Goal: Information Seeking & Learning: Compare options

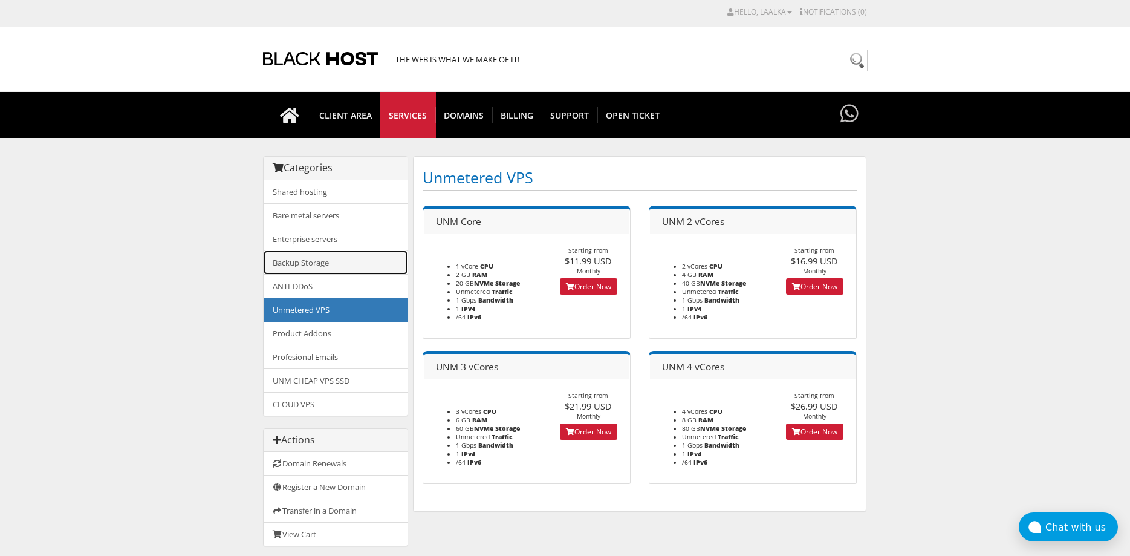
click at [335, 267] on link "Backup Storage" at bounding box center [336, 262] width 144 height 24
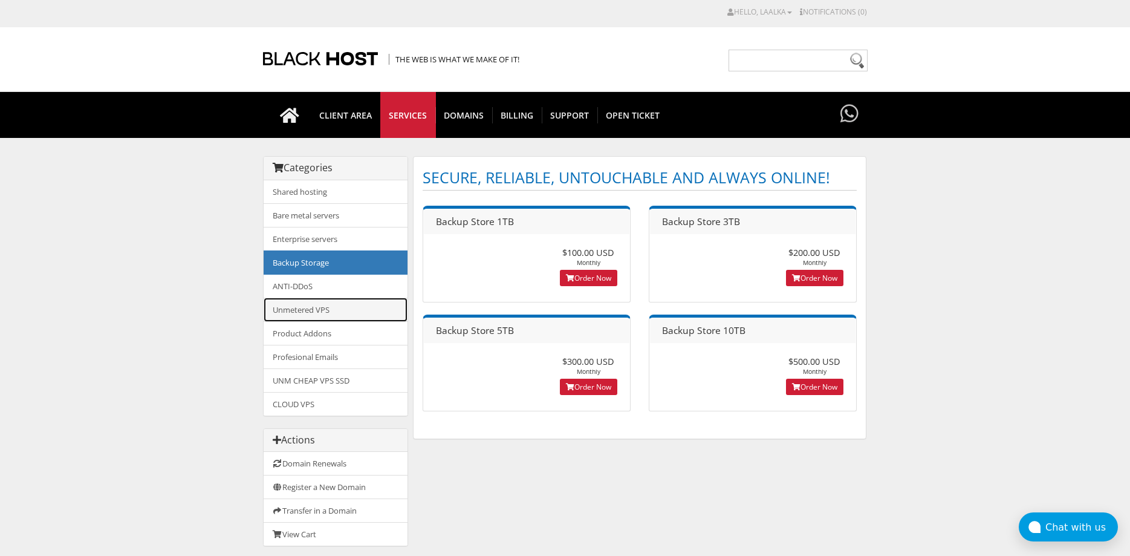
click at [356, 313] on link "Unmetered VPS" at bounding box center [336, 310] width 144 height 24
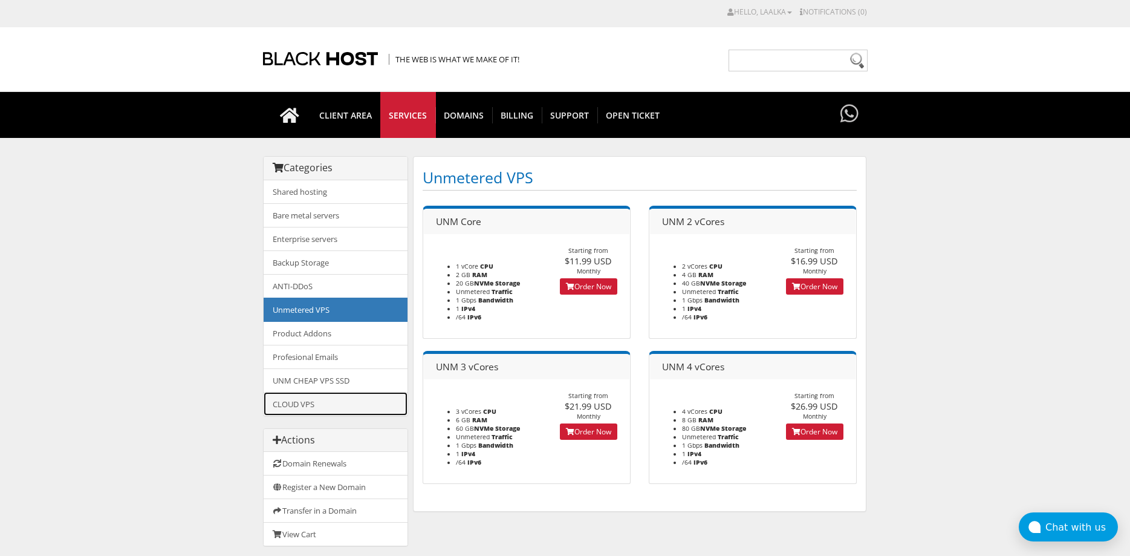
click at [333, 393] on link "CLOUD VPS" at bounding box center [336, 404] width 144 height 24
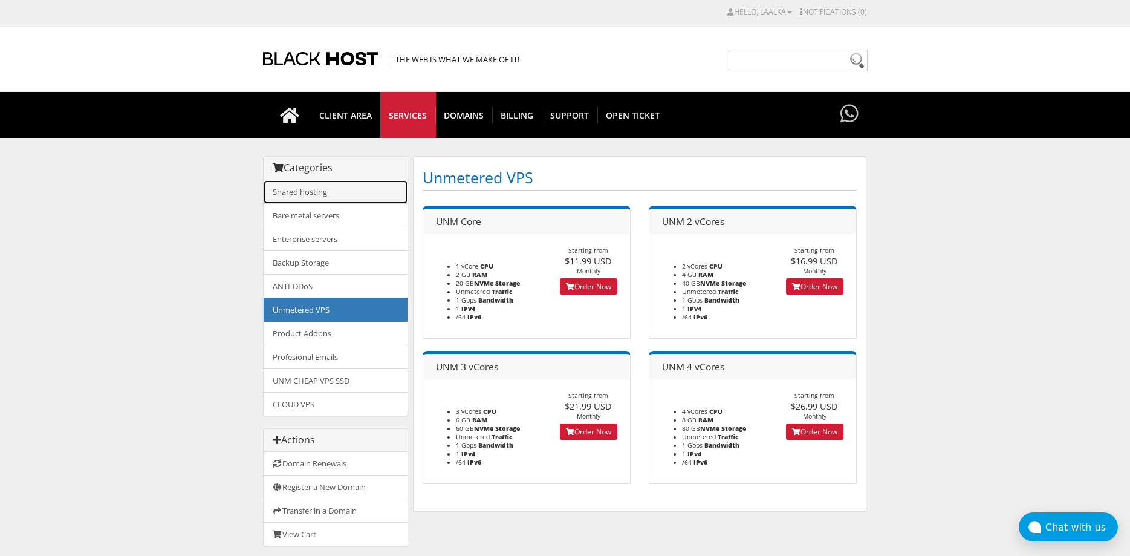
click at [326, 193] on link "Shared hosting" at bounding box center [336, 192] width 144 height 24
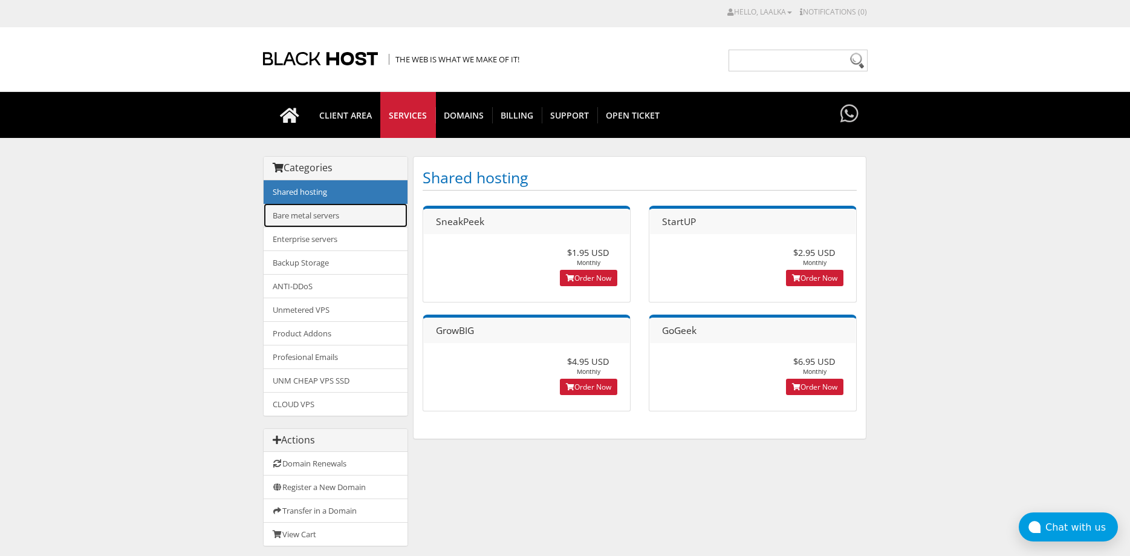
click at [362, 218] on link "Bare metal servers" at bounding box center [336, 215] width 144 height 24
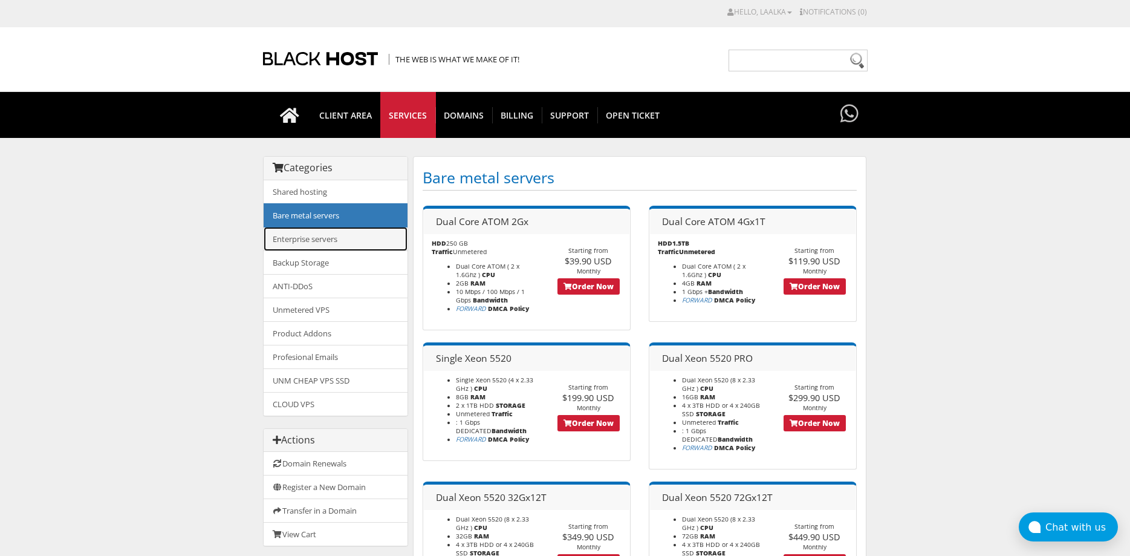
click at [358, 233] on link "Enterprise servers" at bounding box center [336, 239] width 144 height 24
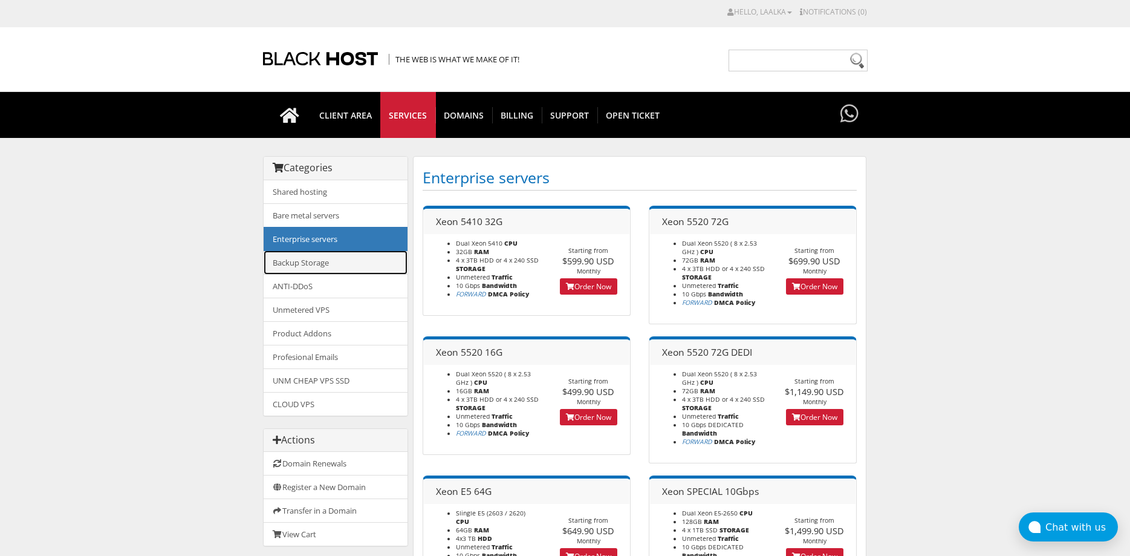
click at [371, 258] on link "Backup Storage" at bounding box center [336, 262] width 144 height 24
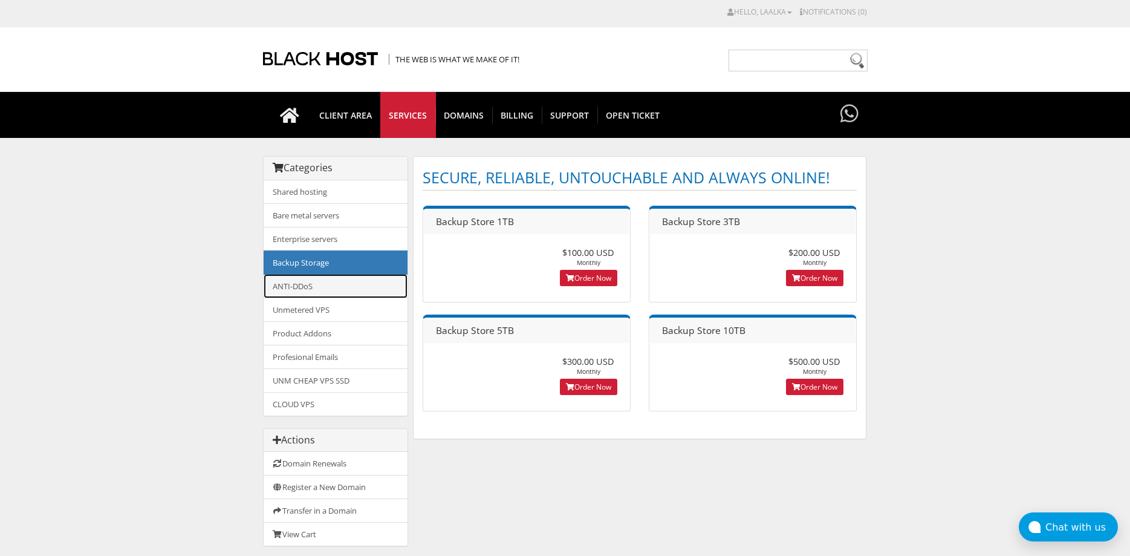
click at [343, 292] on link "ANTI-DDoS" at bounding box center [336, 286] width 144 height 24
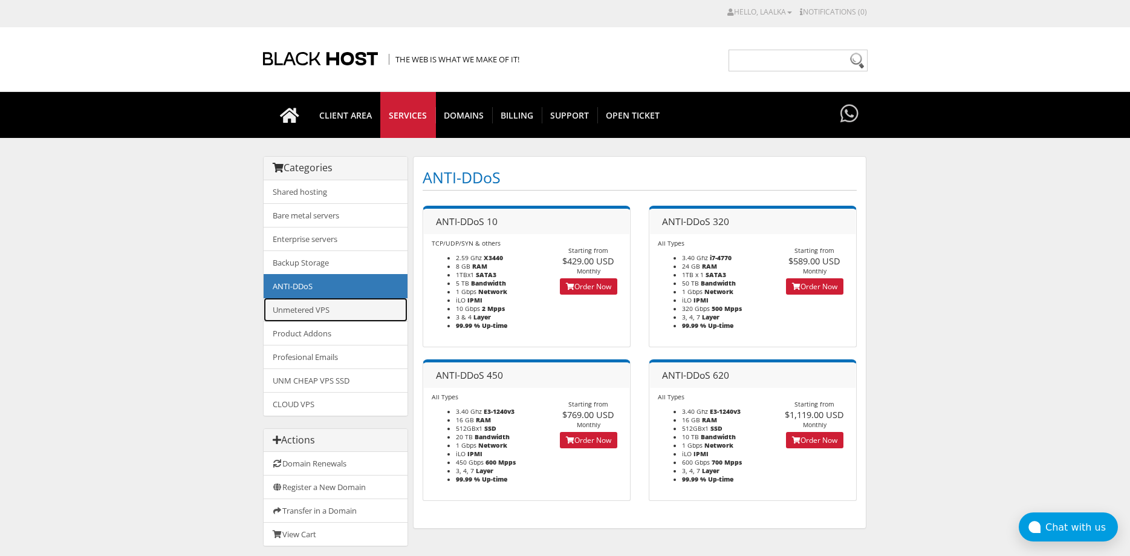
click at [365, 315] on link "Unmetered VPS" at bounding box center [336, 310] width 144 height 24
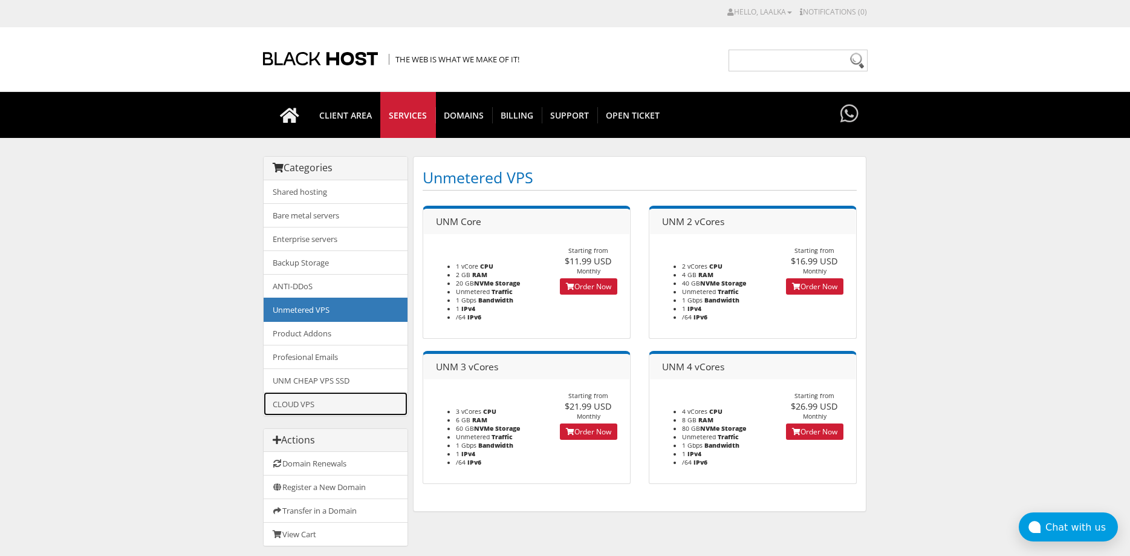
click at [334, 406] on link "CLOUD VPS" at bounding box center [336, 404] width 144 height 24
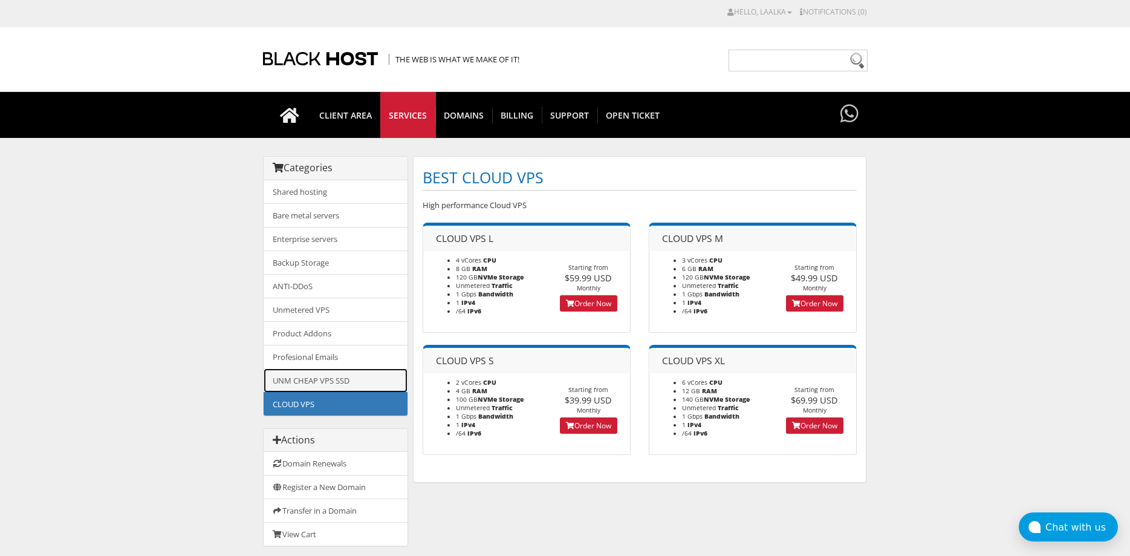
click at [327, 383] on link "UNM CHEAP VPS SSD" at bounding box center [336, 380] width 144 height 24
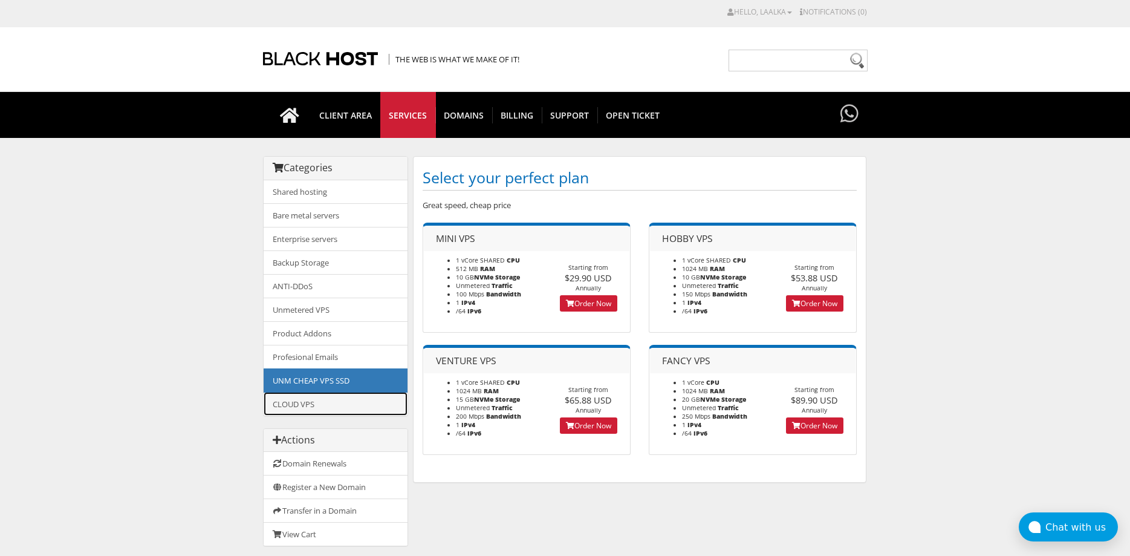
click at [334, 405] on link "CLOUD VPS" at bounding box center [336, 404] width 144 height 24
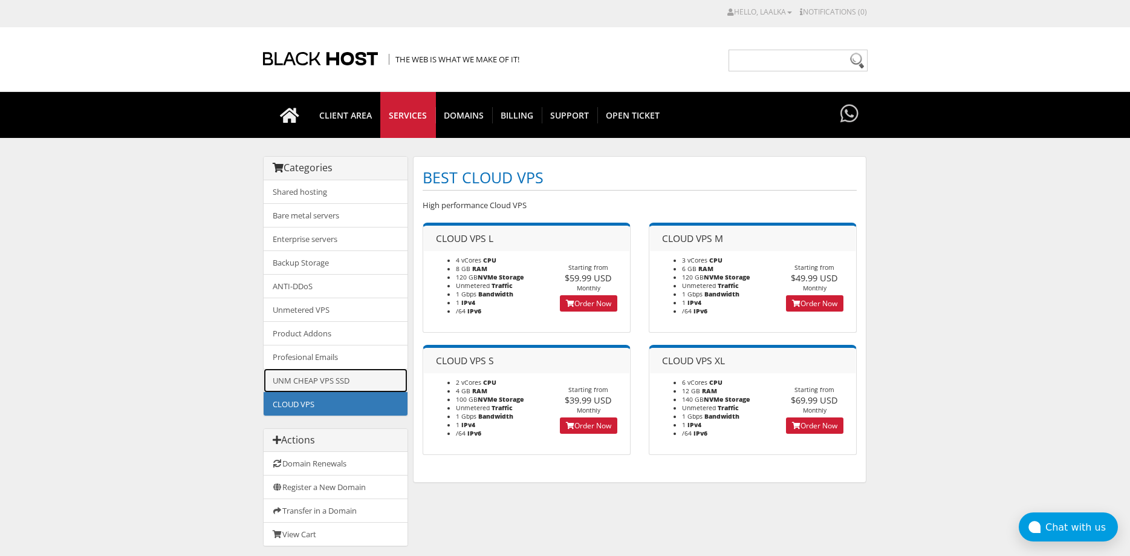
click at [334, 372] on link "UNM CHEAP VPS SSD" at bounding box center [336, 380] width 144 height 24
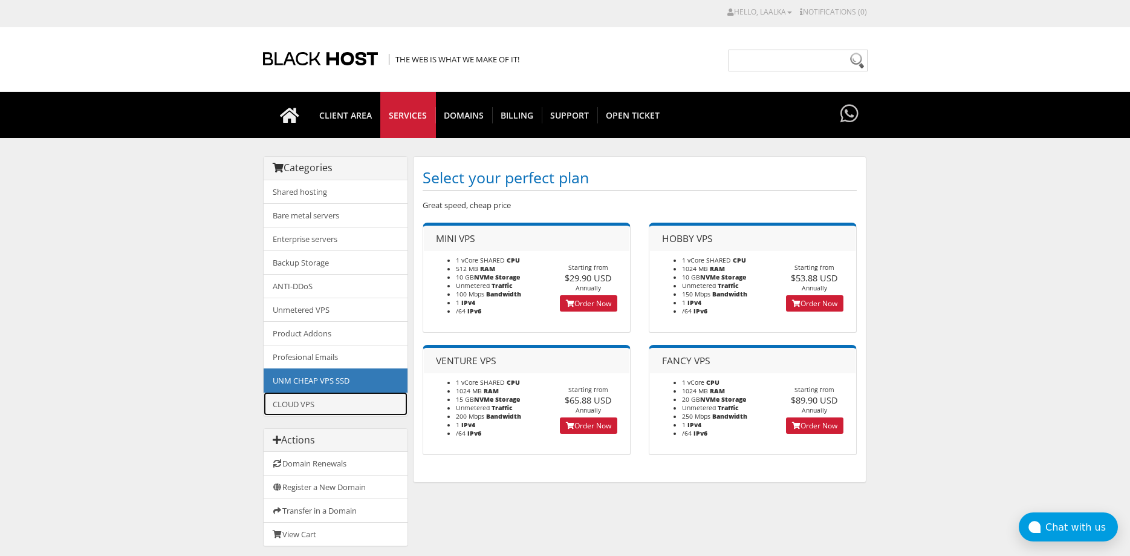
click at [334, 401] on link "CLOUD VPS" at bounding box center [336, 404] width 144 height 24
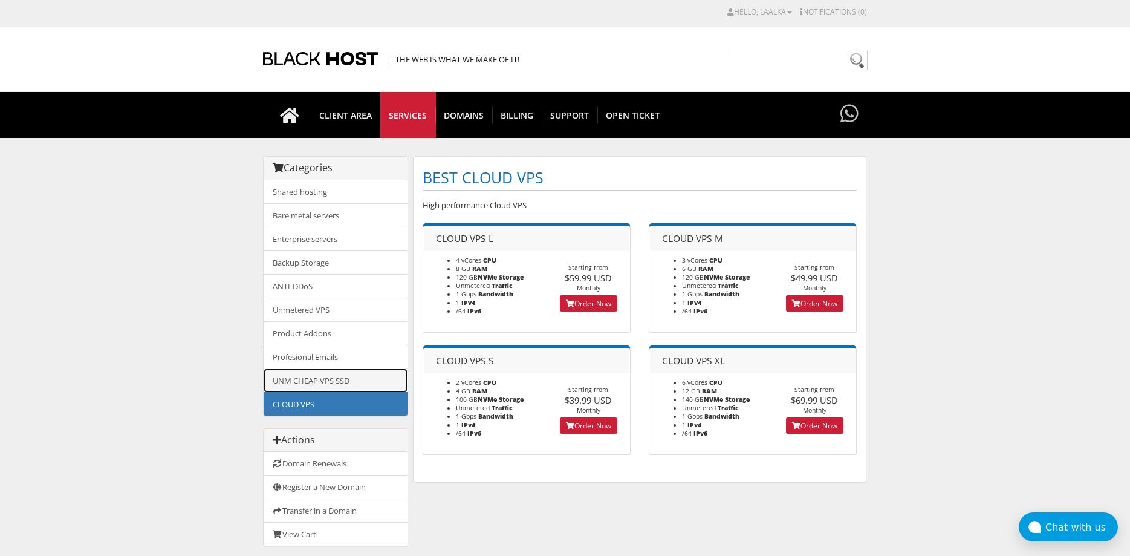
click at [333, 383] on link "UNM CHEAP VPS SSD" at bounding box center [336, 380] width 144 height 24
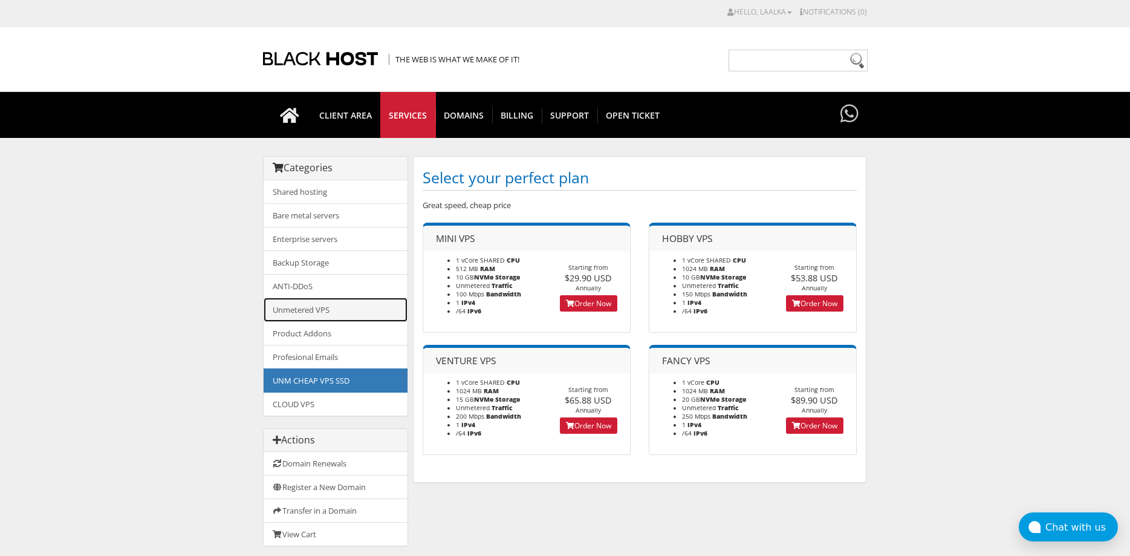
click at [339, 311] on link "Unmetered VPS" at bounding box center [336, 310] width 144 height 24
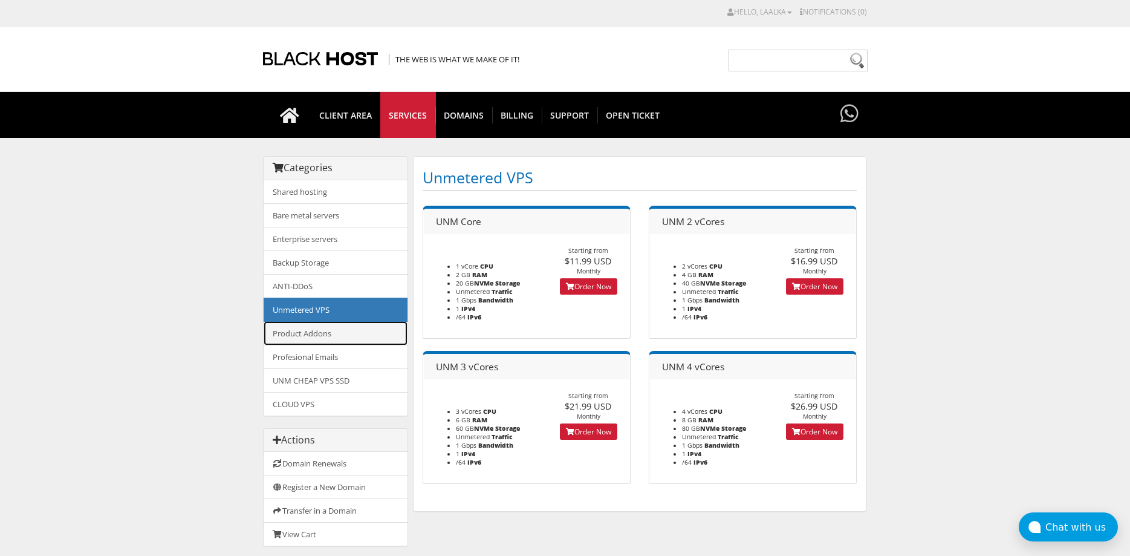
click at [332, 343] on link "Product Addons" at bounding box center [336, 333] width 144 height 24
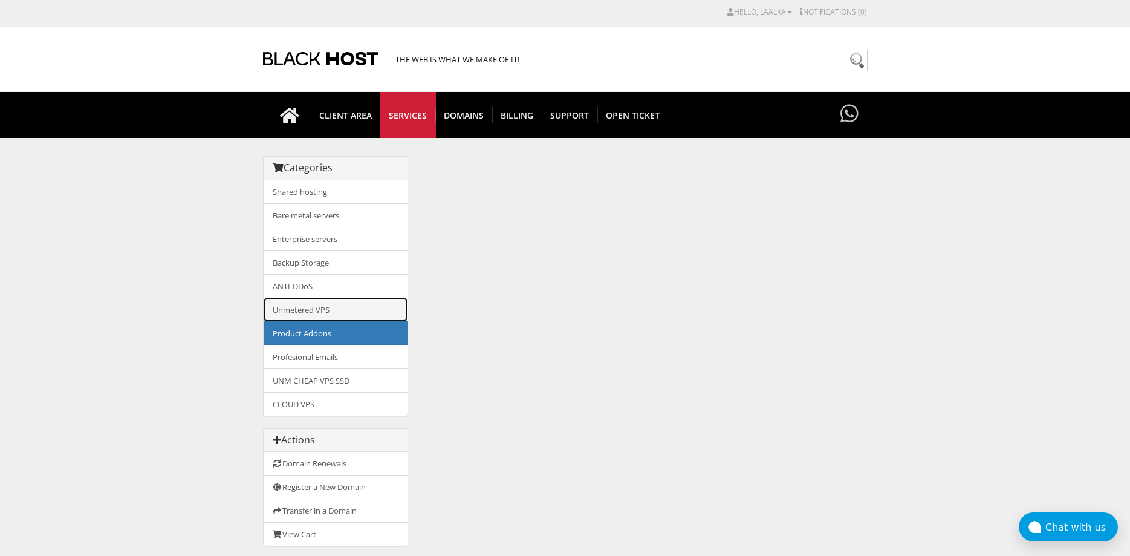
click at [320, 314] on link "Unmetered VPS" at bounding box center [336, 310] width 144 height 24
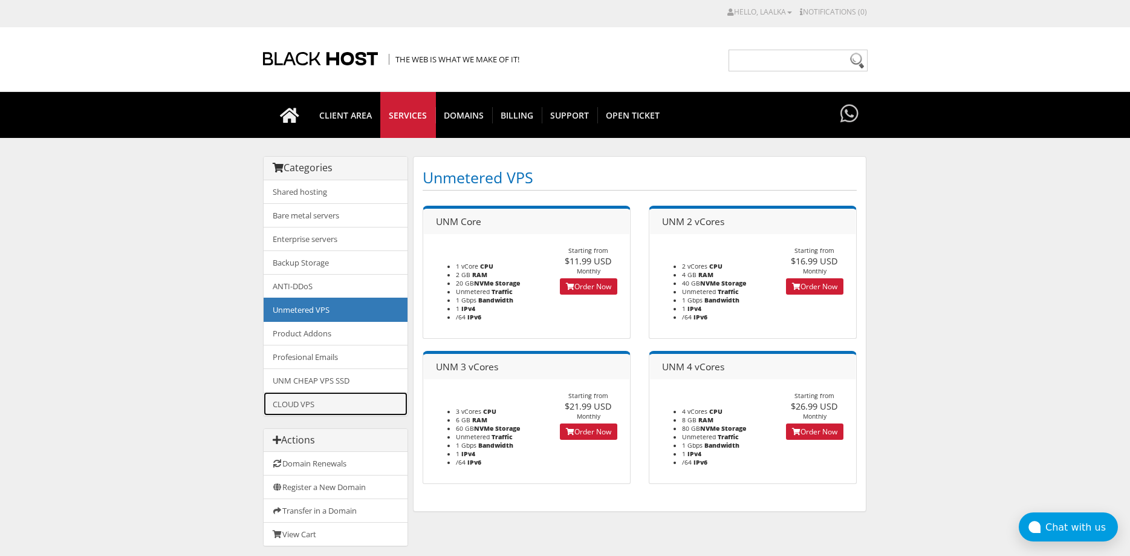
click at [356, 405] on link "CLOUD VPS" at bounding box center [336, 404] width 144 height 24
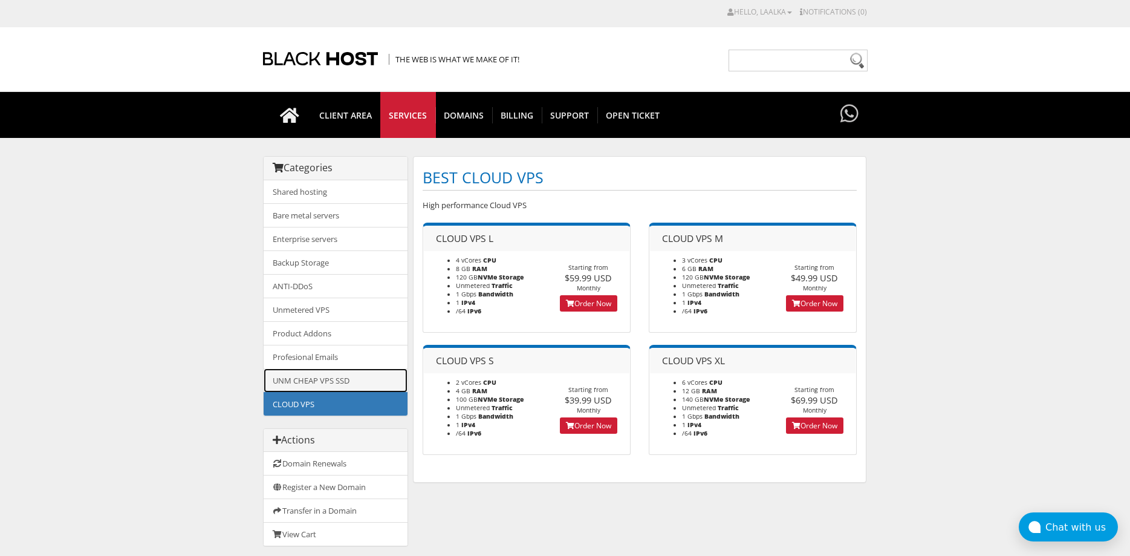
click at [360, 384] on link "UNM CHEAP VPS SSD" at bounding box center [336, 380] width 144 height 24
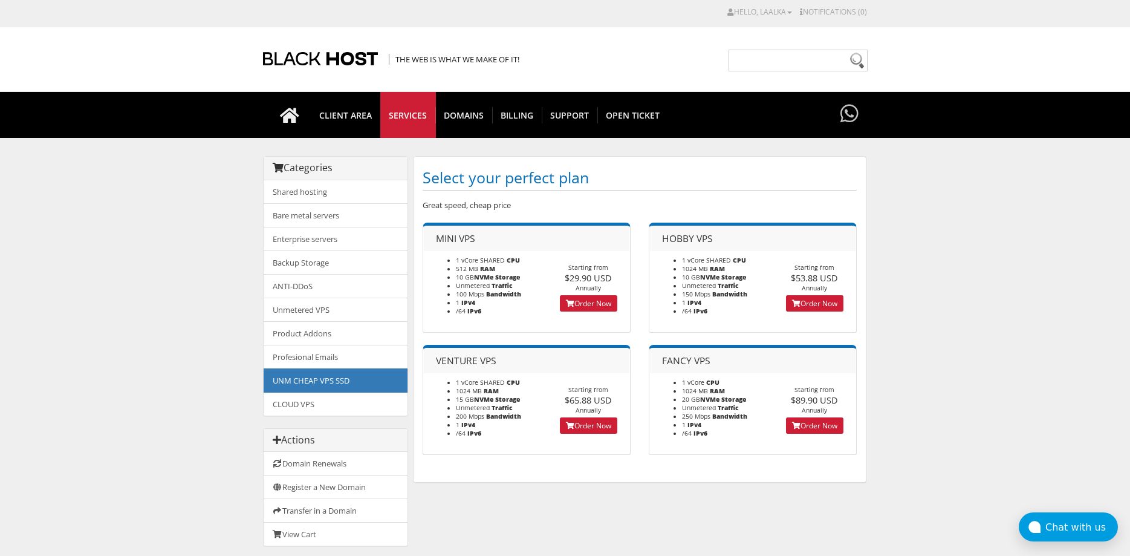
click at [356, 431] on div "Actions" at bounding box center [336, 441] width 144 height 24
click at [362, 410] on link "CLOUD VPS" at bounding box center [336, 404] width 144 height 24
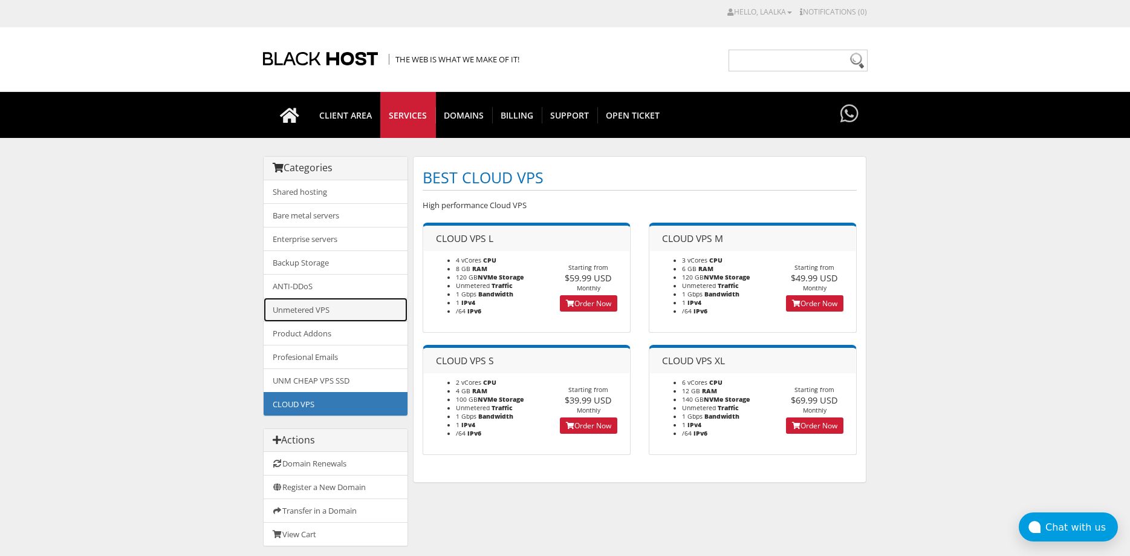
click at [355, 304] on link "Unmetered VPS" at bounding box center [336, 310] width 144 height 24
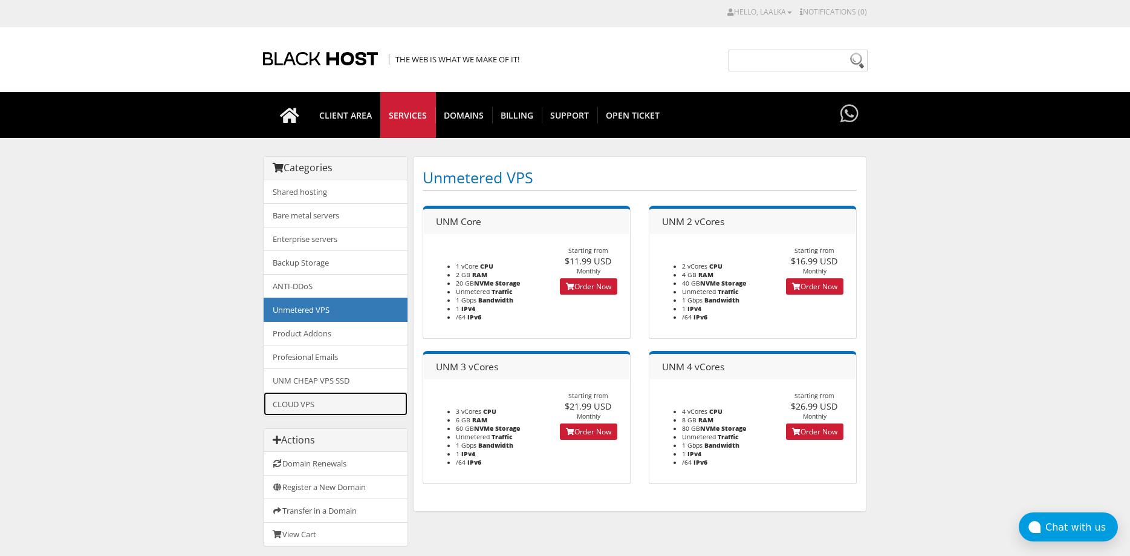
click at [352, 403] on link "CLOUD VPS" at bounding box center [336, 404] width 144 height 24
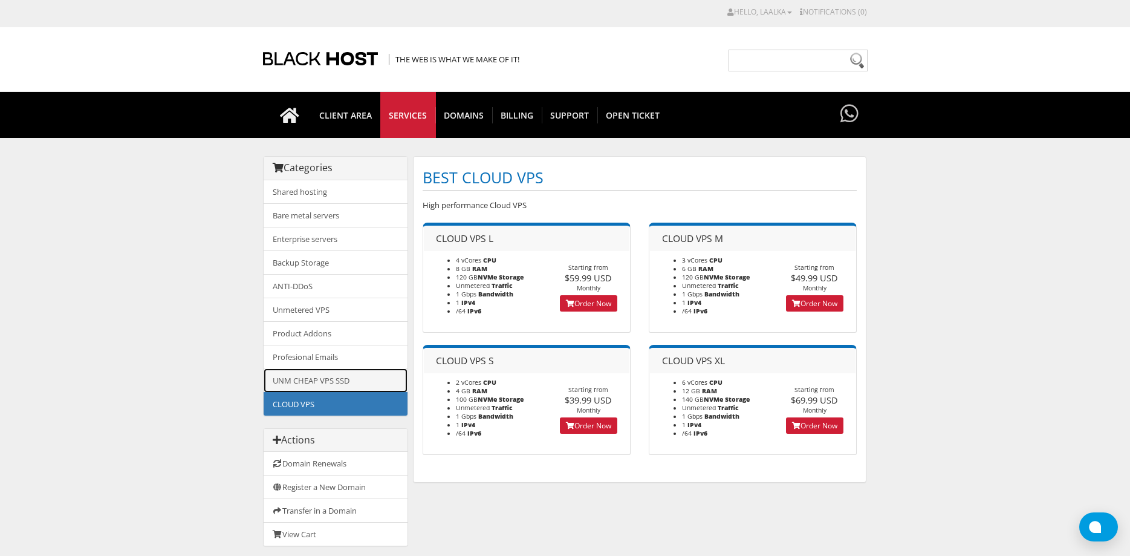
click at [353, 378] on link "UNM CHEAP VPS SSD" at bounding box center [336, 380] width 144 height 24
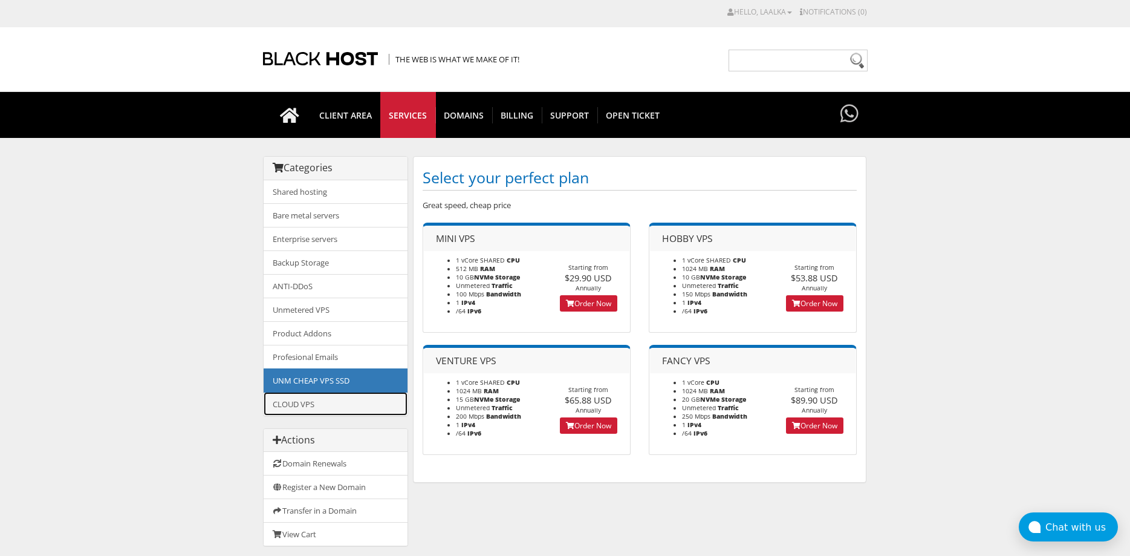
click at [356, 405] on link "CLOUD VPS" at bounding box center [336, 404] width 144 height 24
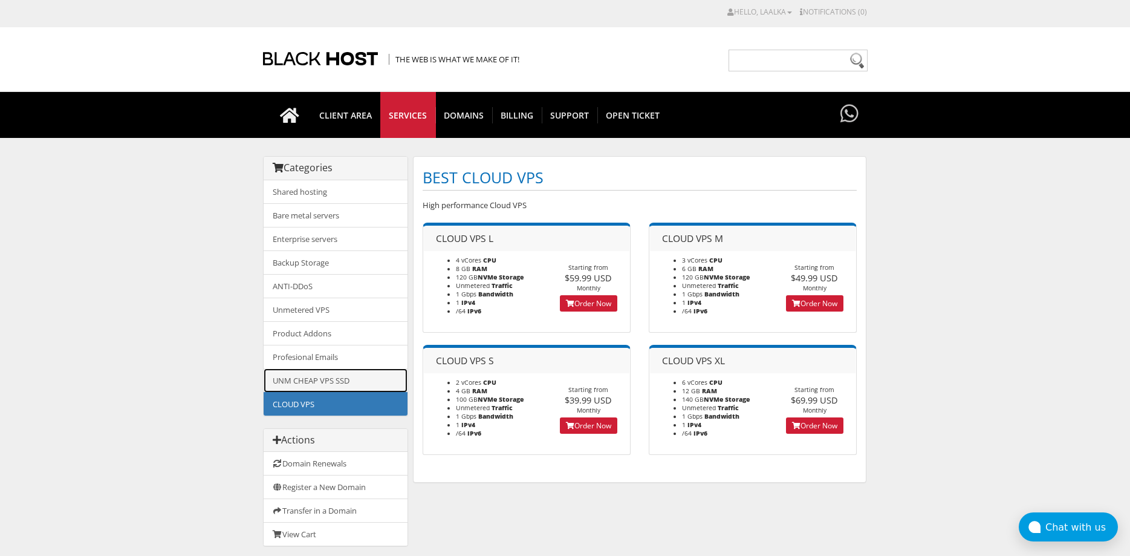
click at [351, 386] on link "UNM CHEAP VPS SSD" at bounding box center [336, 380] width 144 height 24
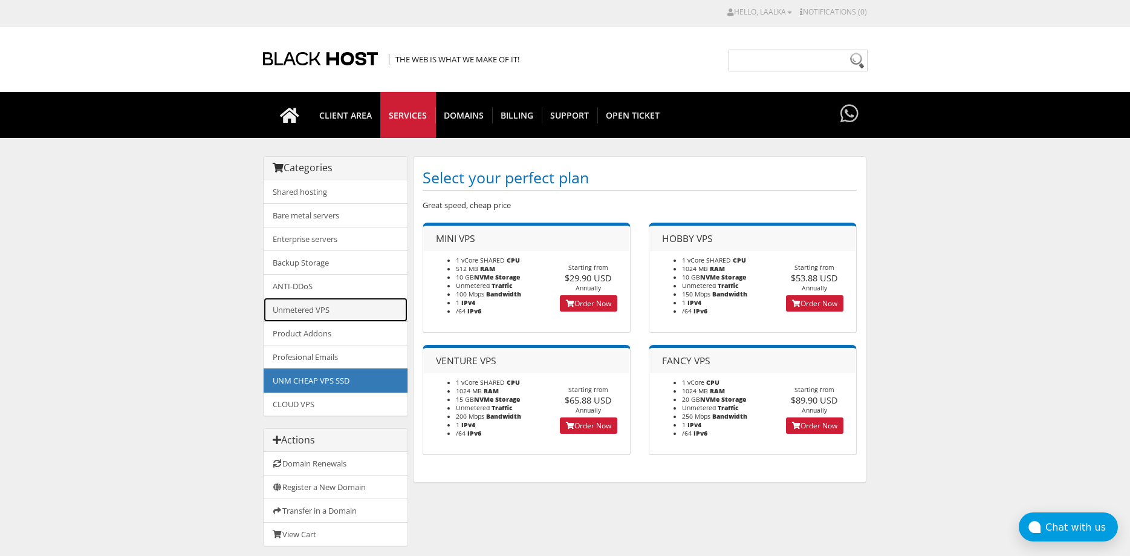
click at [350, 306] on link "Unmetered VPS" at bounding box center [336, 310] width 144 height 24
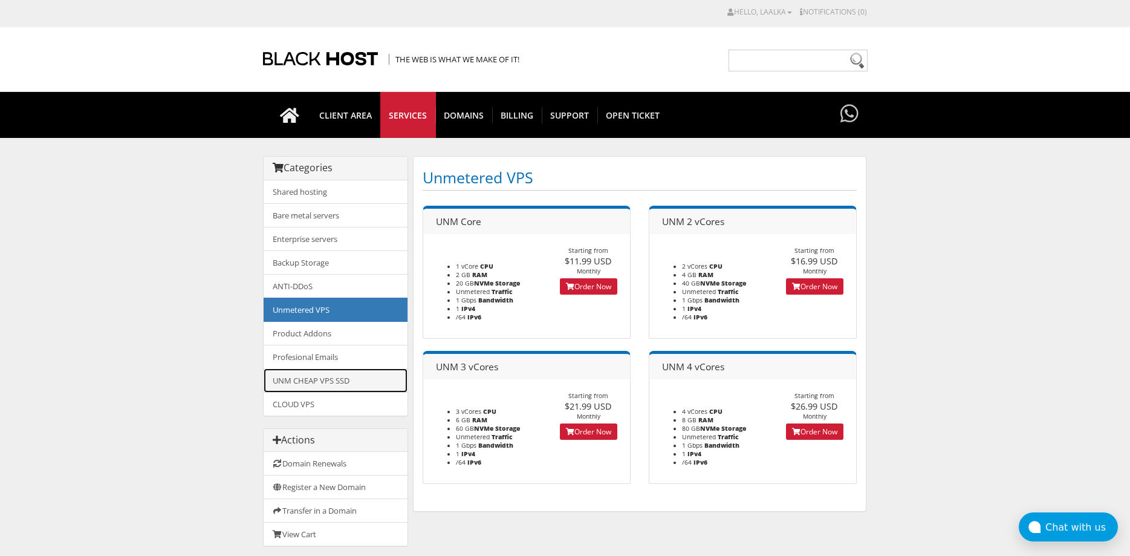
click at [350, 371] on link "UNM CHEAP VPS SSD" at bounding box center [336, 380] width 144 height 24
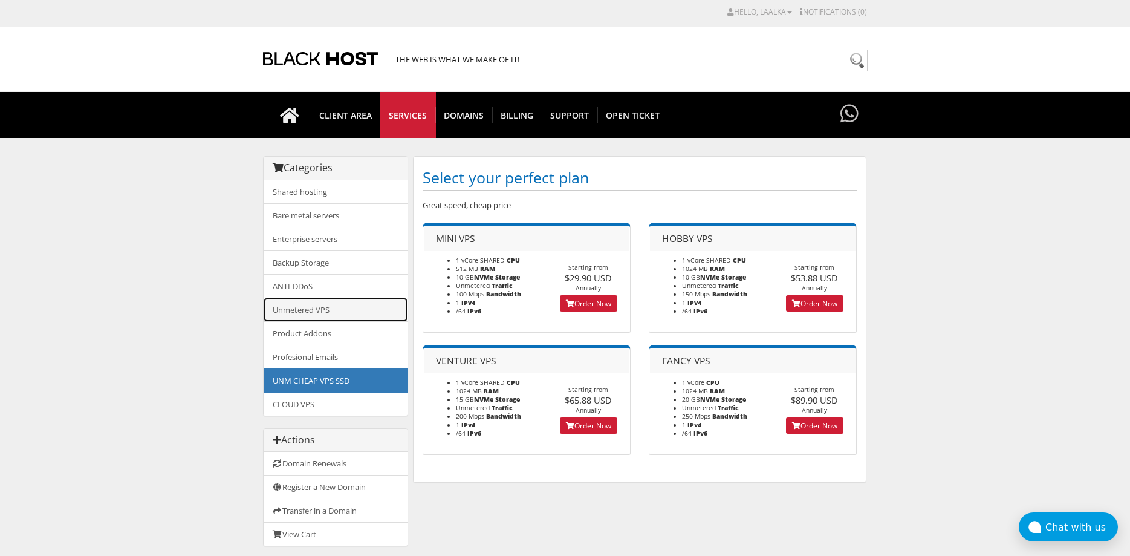
click at [346, 313] on link "Unmetered VPS" at bounding box center [336, 310] width 144 height 24
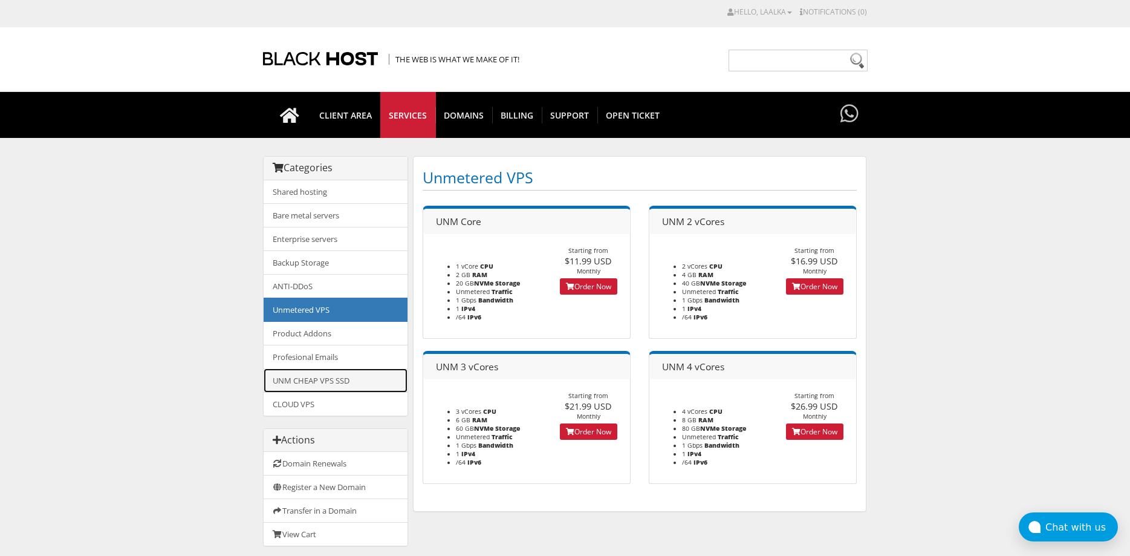
click at [356, 372] on link "UNM CHEAP VPS SSD" at bounding box center [336, 380] width 144 height 24
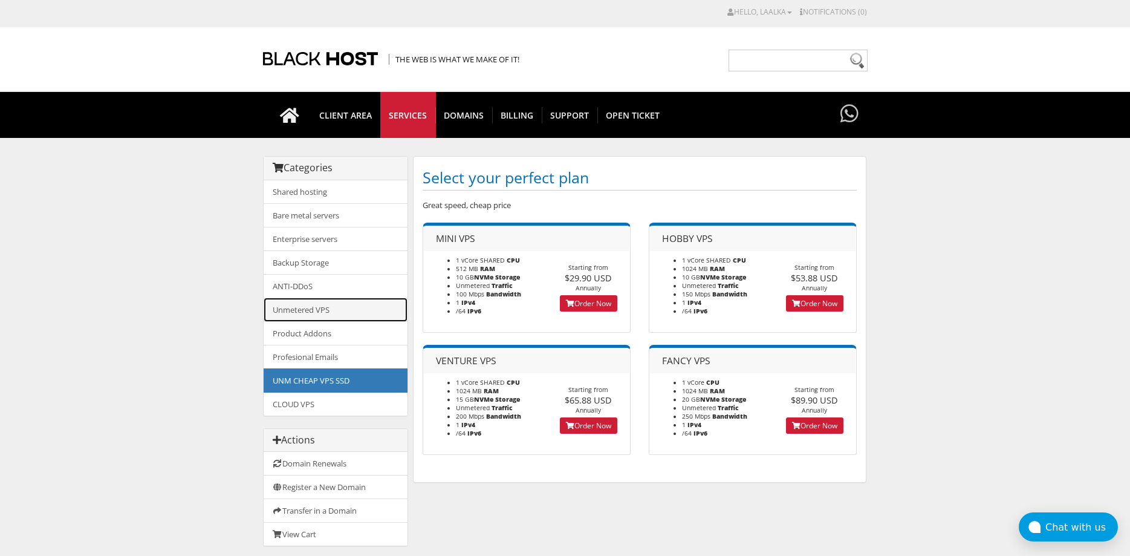
click at [351, 310] on link "Unmetered VPS" at bounding box center [336, 310] width 144 height 24
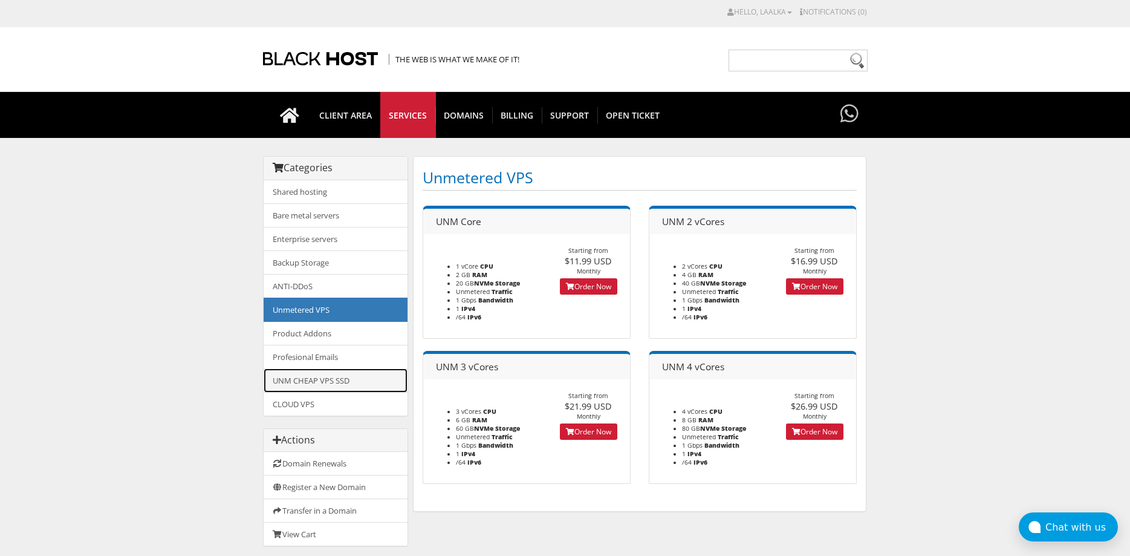
click at [355, 375] on link "UNM CHEAP VPS SSD" at bounding box center [336, 380] width 144 height 24
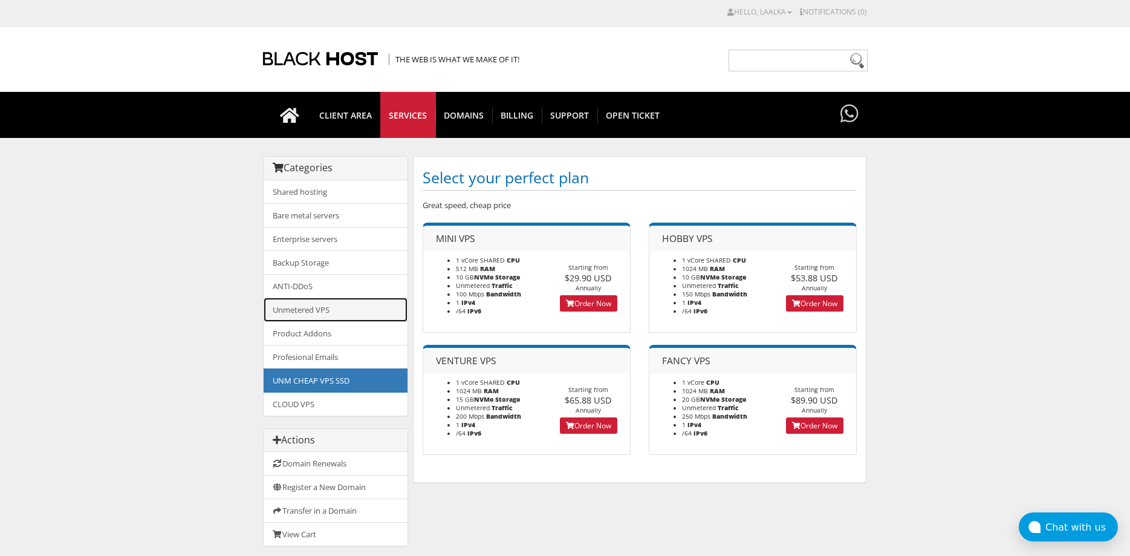
click at [352, 307] on link "Unmetered VPS" at bounding box center [336, 310] width 144 height 24
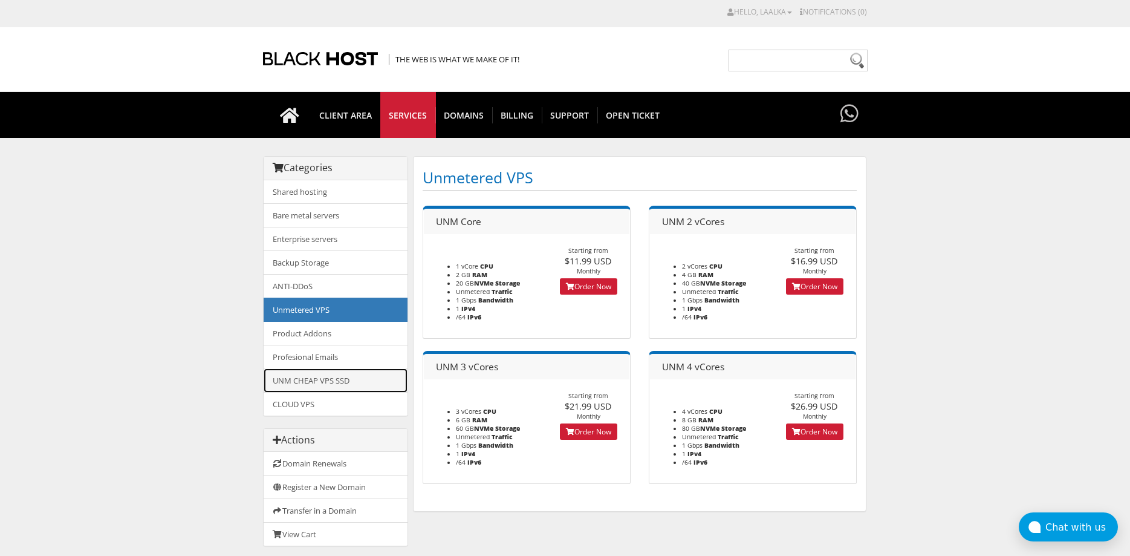
click at [357, 377] on link "UNM CHEAP VPS SSD" at bounding box center [336, 380] width 144 height 24
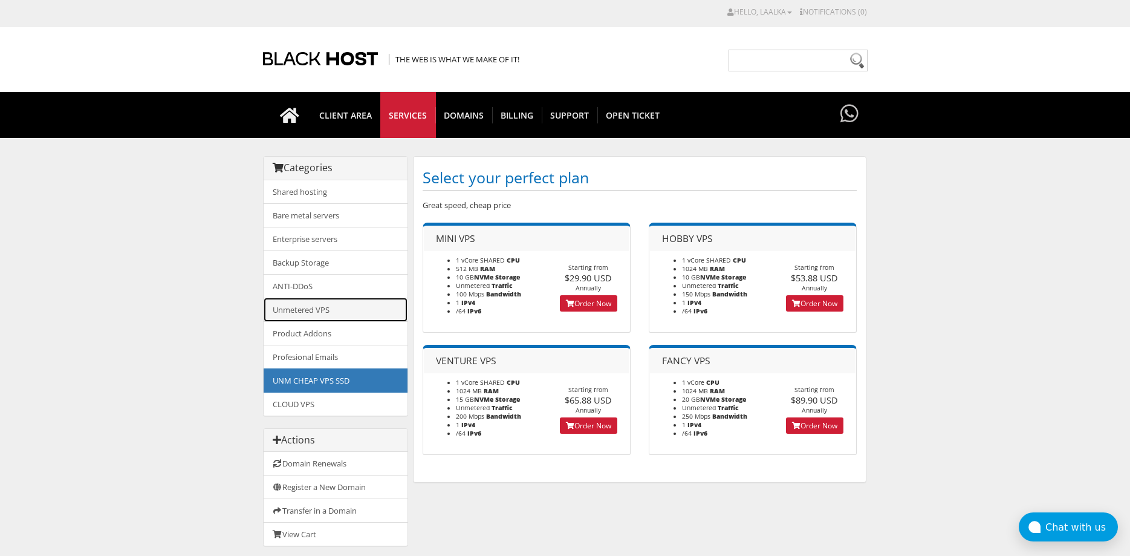
click at [356, 316] on link "Unmetered VPS" at bounding box center [336, 310] width 144 height 24
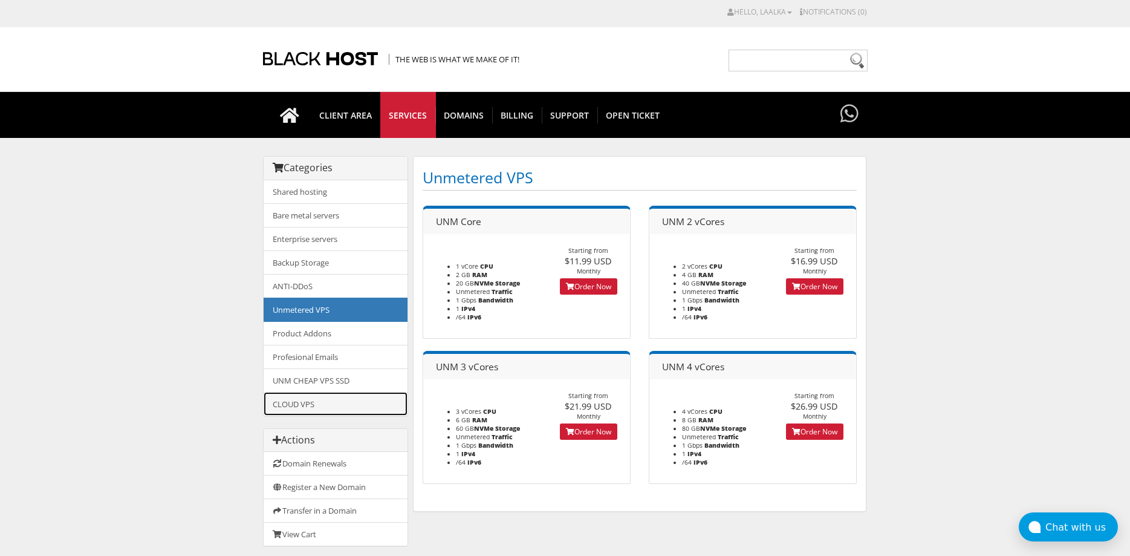
click at [360, 406] on link "CLOUD VPS" at bounding box center [336, 404] width 144 height 24
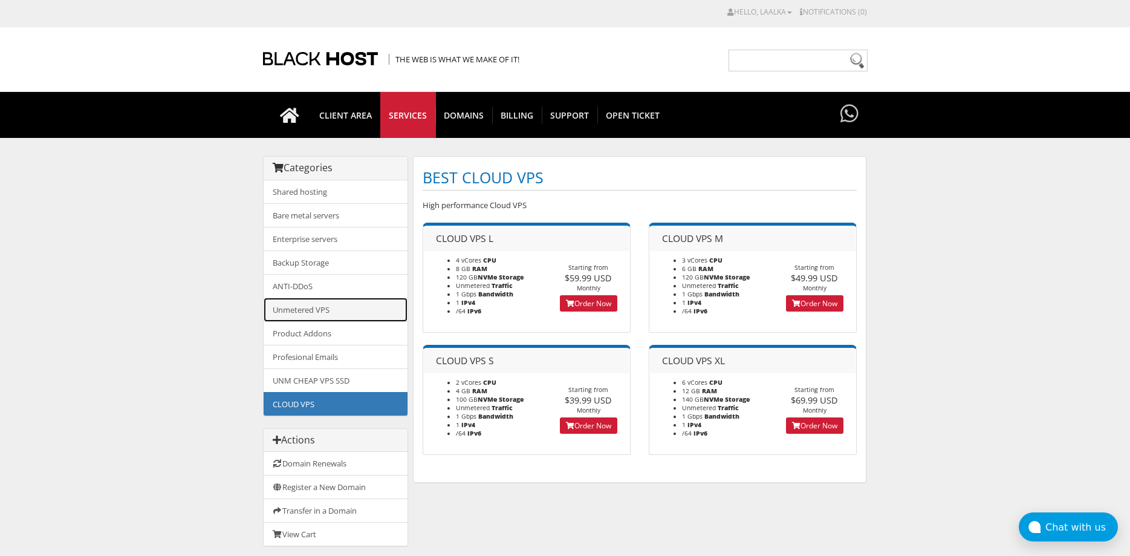
click at [340, 312] on link "Unmetered VPS" at bounding box center [336, 310] width 144 height 24
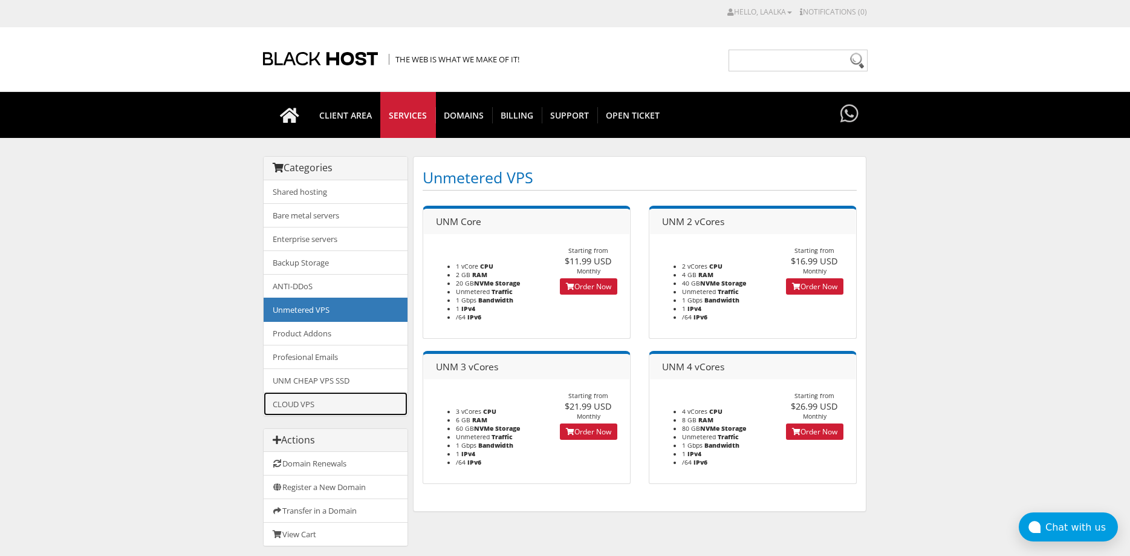
click at [362, 402] on link "CLOUD VPS" at bounding box center [336, 404] width 144 height 24
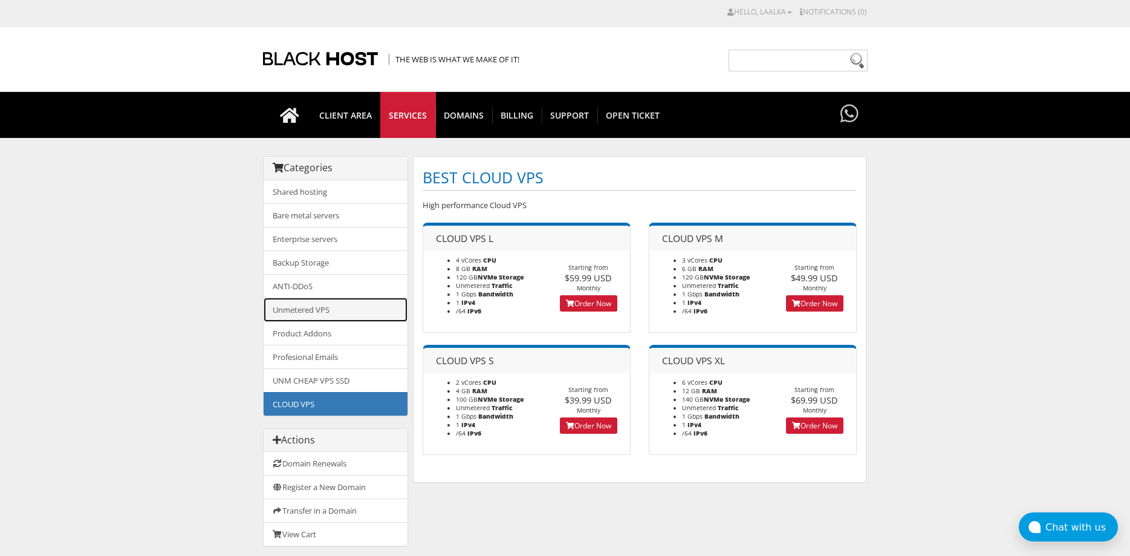
click at [331, 307] on link "Unmetered VPS" at bounding box center [336, 310] width 144 height 24
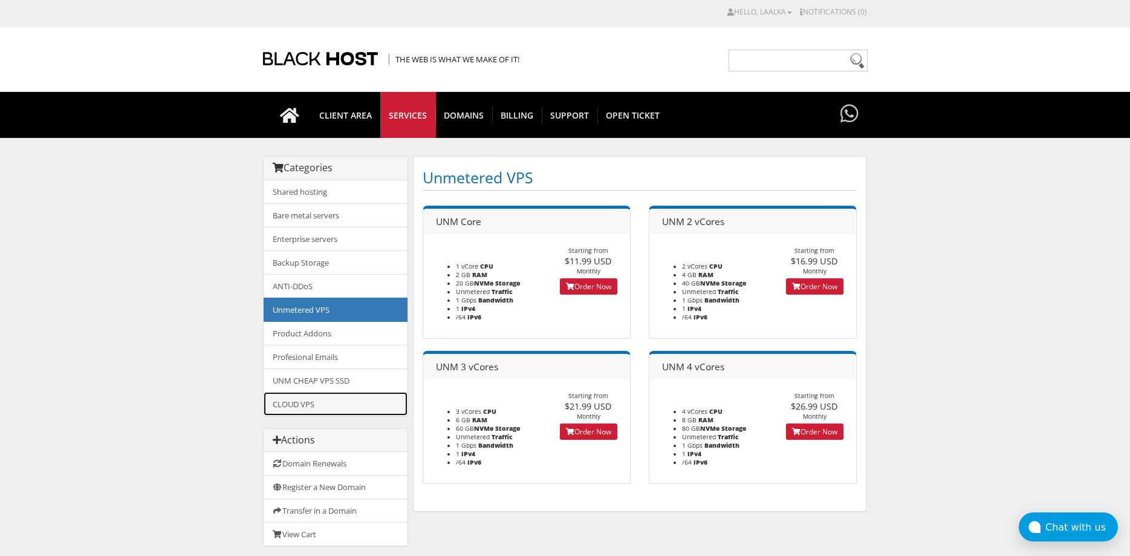
click at [380, 400] on link "CLOUD VPS" at bounding box center [336, 404] width 144 height 24
